Goal: Task Accomplishment & Management: Use online tool/utility

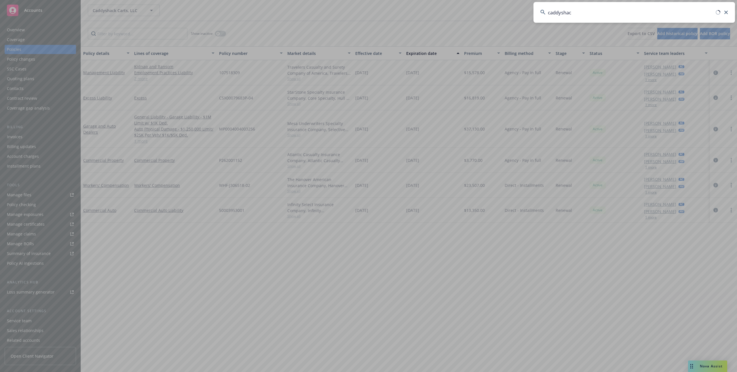
type input "caddyshack"
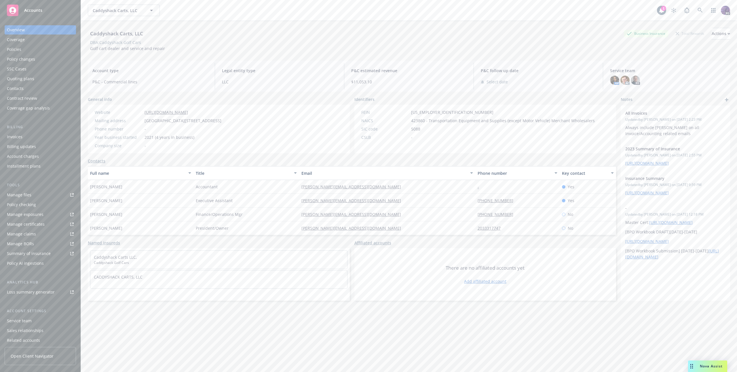
click at [32, 49] on div "Policies" at bounding box center [40, 49] width 67 height 9
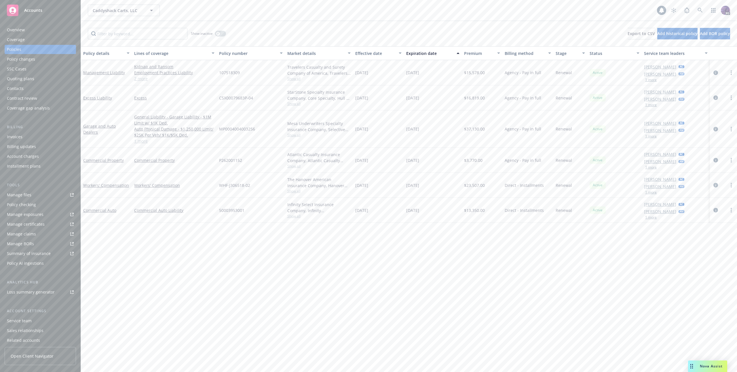
click at [34, 28] on div "Overview" at bounding box center [40, 29] width 67 height 9
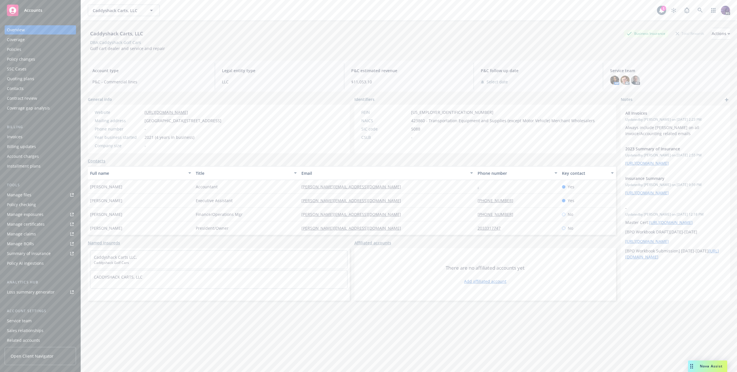
click at [66, 49] on div "Policies" at bounding box center [40, 49] width 67 height 9
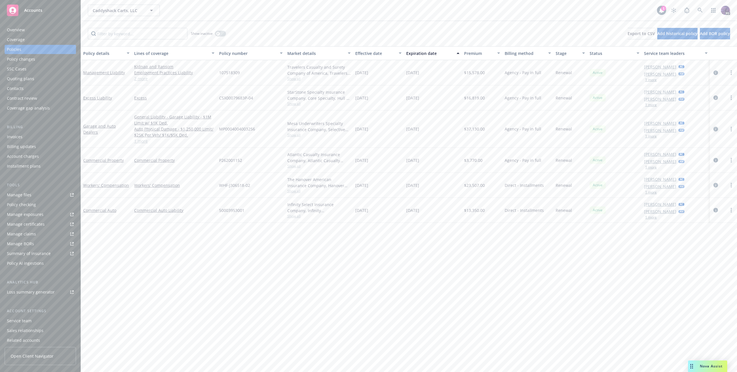
click at [715, 129] on icon "circleInformation" at bounding box center [715, 129] width 5 height 5
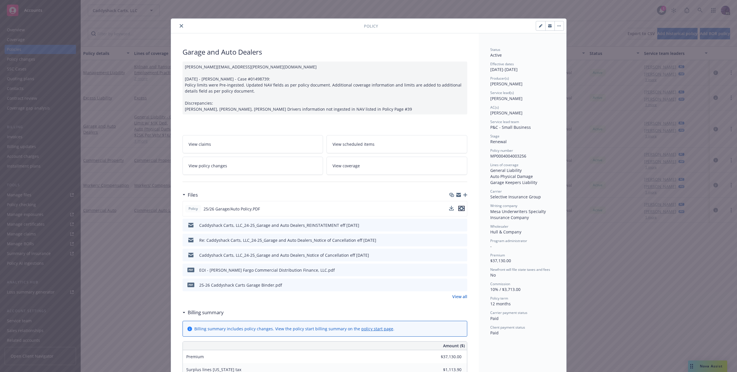
click at [459, 209] on icon "preview file" at bounding box center [461, 209] width 5 height 4
click at [181, 28] on button "close" at bounding box center [181, 25] width 7 height 7
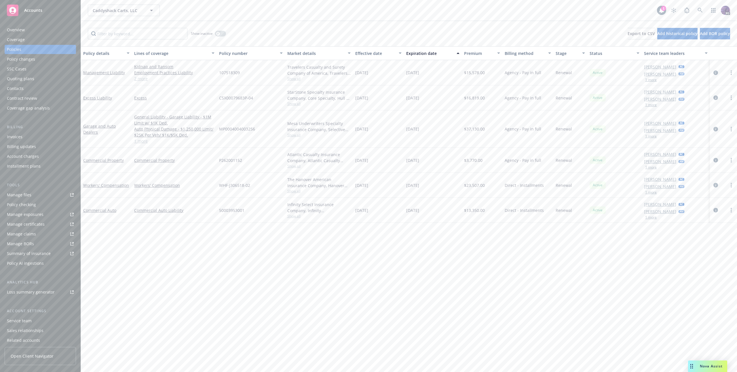
click at [25, 29] on div "Overview" at bounding box center [40, 29] width 67 height 9
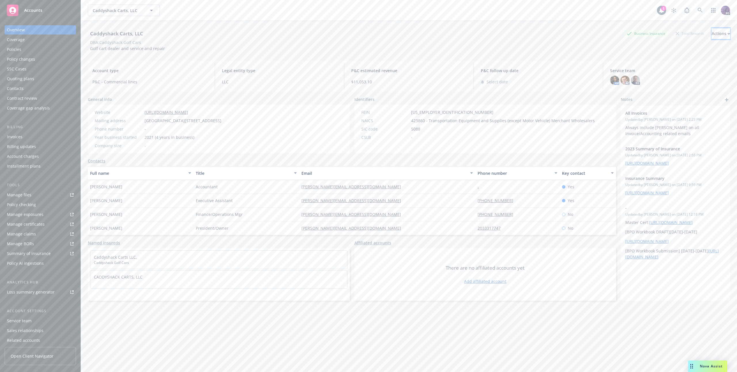
click at [711, 32] on div "Actions" at bounding box center [720, 33] width 18 height 11
click at [680, 74] on link "Copy logging email" at bounding box center [682, 72] width 94 height 12
click at [202, 20] on div "Caddyshack Carts, LLC Caddyshack Carts, LLC 1 PD" at bounding box center [409, 10] width 656 height 21
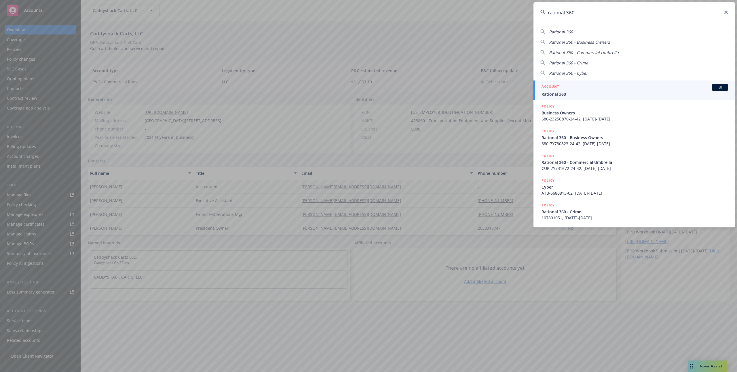
type input "rational 360"
click at [562, 93] on span "Rational 360" at bounding box center [634, 94] width 186 height 6
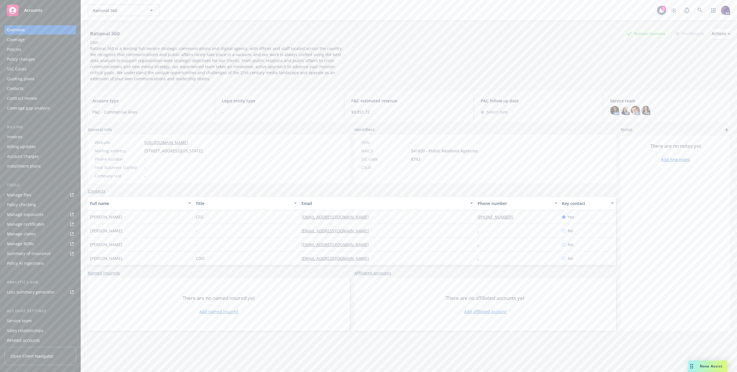
click at [45, 45] on div "Policies" at bounding box center [40, 49] width 67 height 9
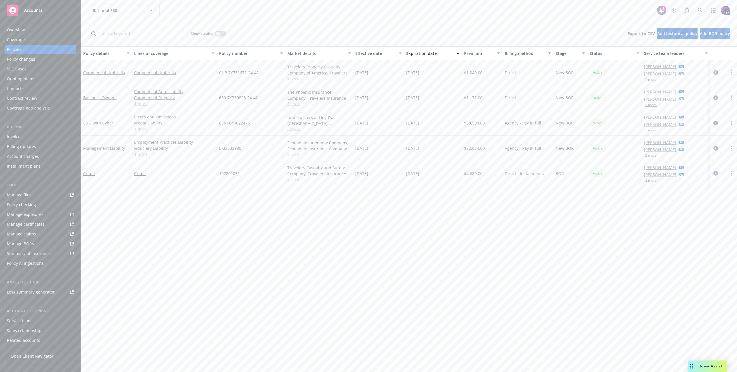
click at [148, 129] on link "1 more" at bounding box center [174, 129] width 80 height 6
click at [145, 162] on link "1 more" at bounding box center [174, 160] width 80 height 6
click at [294, 163] on span "Show all" at bounding box center [318, 163] width 63 height 5
click at [297, 133] on span "Show all" at bounding box center [318, 131] width 63 height 5
click at [702, 361] on div "Nova Assist" at bounding box center [707, 367] width 39 height 12
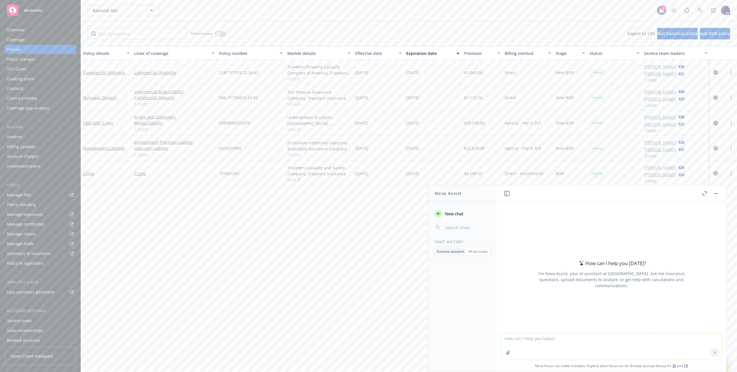
click at [539, 339] on textarea at bounding box center [611, 346] width 220 height 26
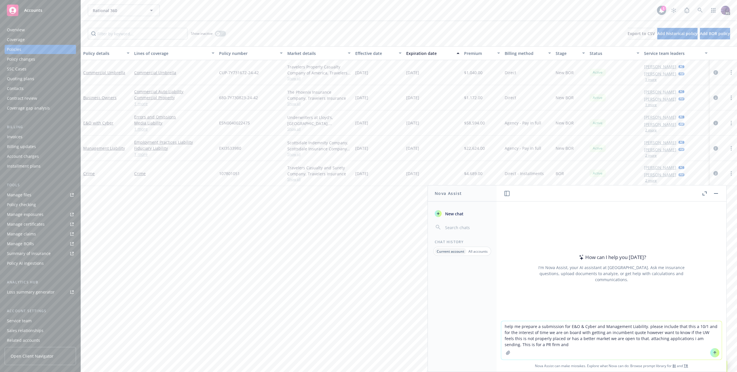
click at [506, 352] on icon "button" at bounding box center [508, 353] width 4 height 4
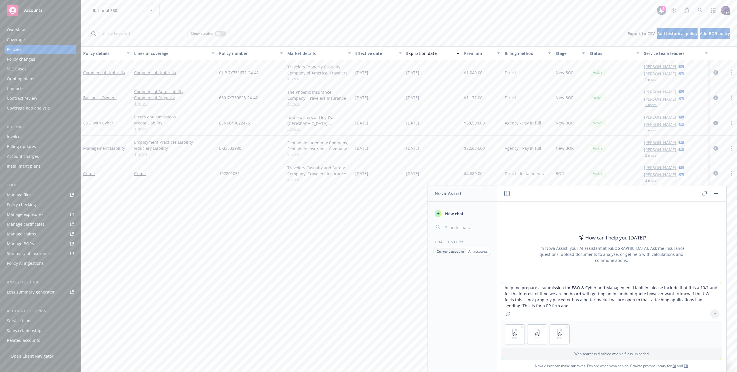
click at [555, 311] on textarea "help me prepare a submission for E&O & Cyber and Management Liability. please i…" at bounding box center [611, 302] width 220 height 39
type textarea "help me prepare a submission for E&O & Cyber and Management Liability. please i…"
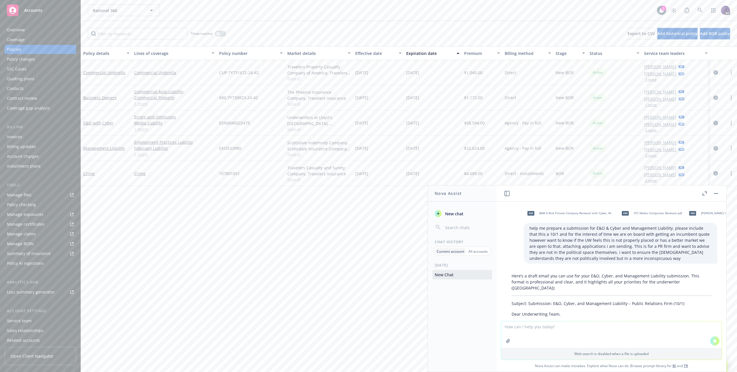
click at [715, 125] on icon "circleInformation" at bounding box center [715, 123] width 5 height 5
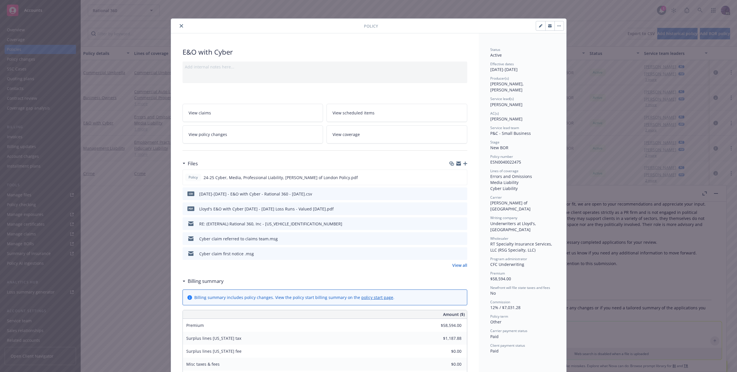
scroll to position [190, 0]
click at [449, 267] on div "View all" at bounding box center [324, 265] width 285 height 6
click at [452, 266] on link "View all" at bounding box center [459, 265] width 15 height 6
